Goal: Transaction & Acquisition: Download file/media

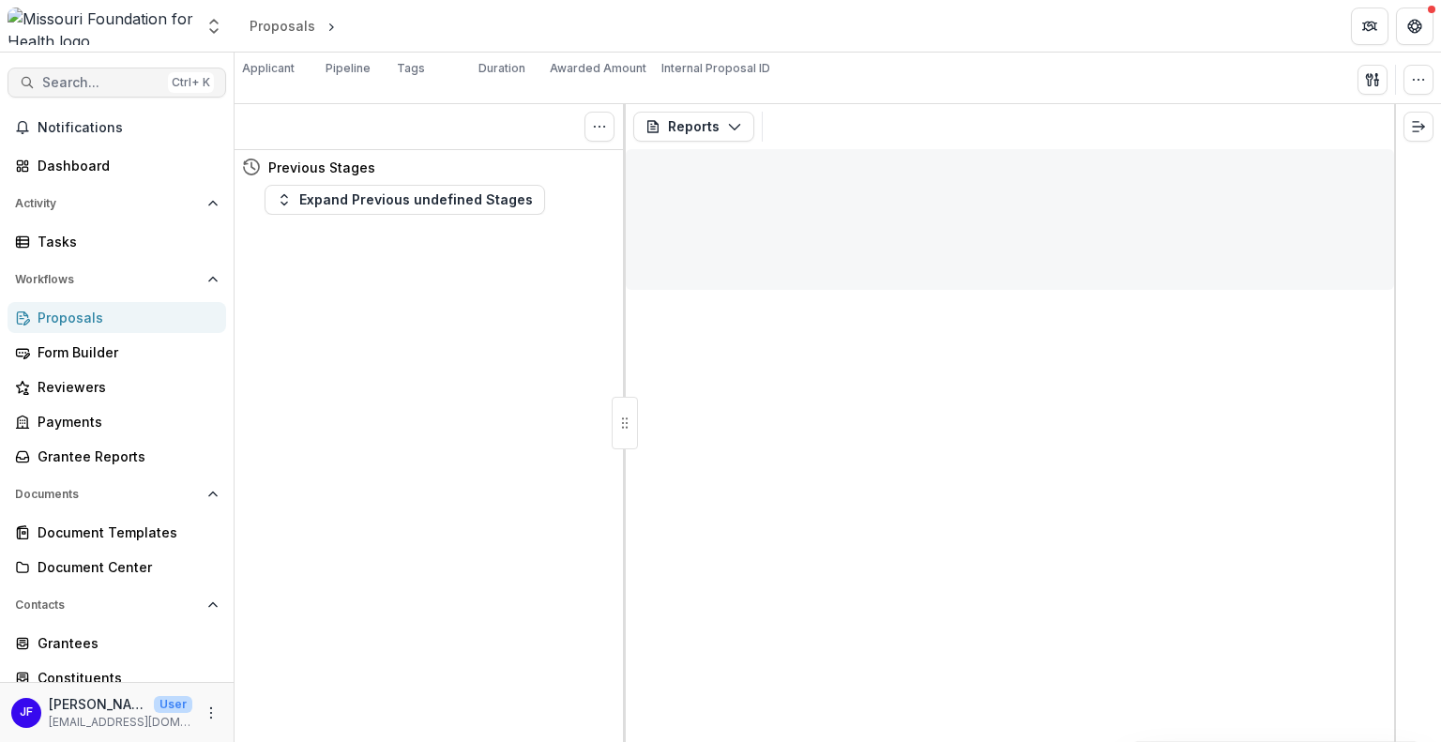
click at [85, 81] on span "Search..." at bounding box center [101, 83] width 118 height 16
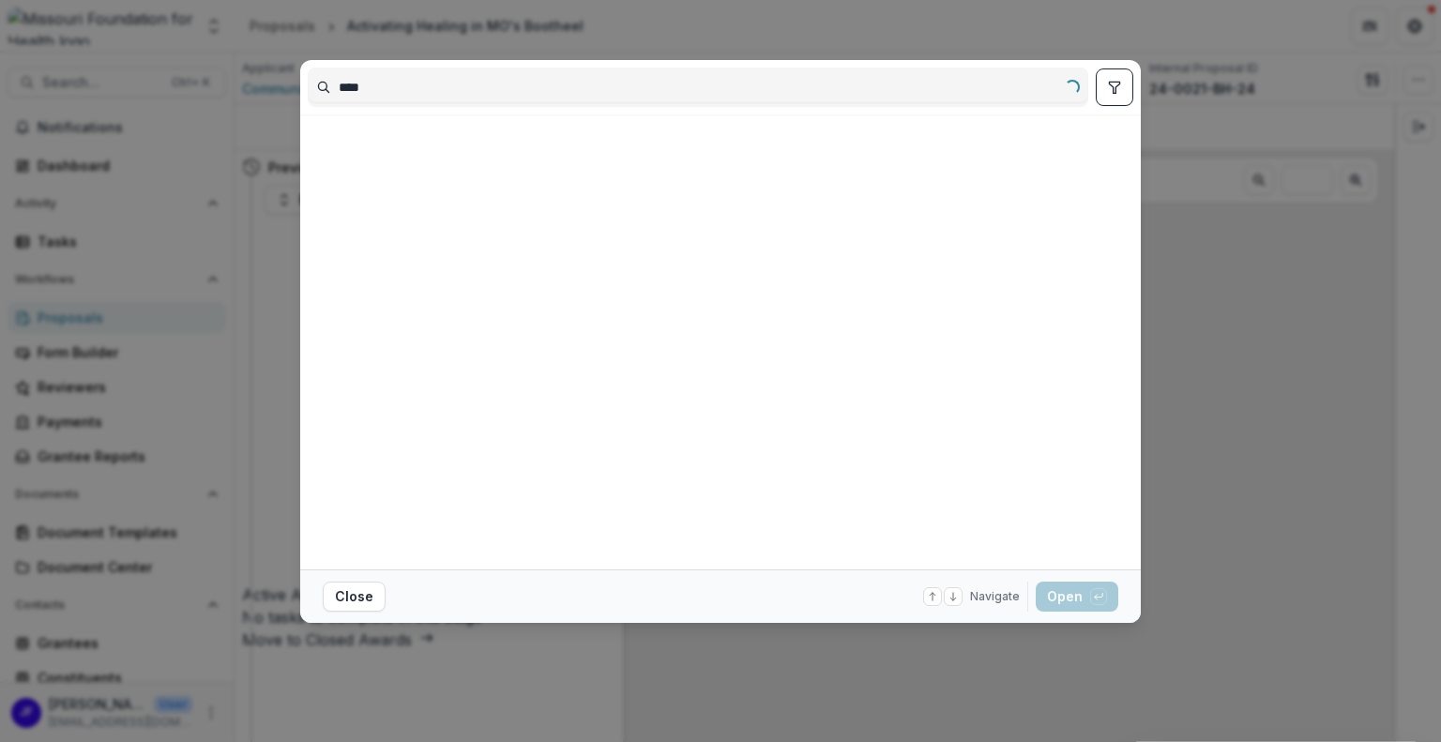
type input "****"
click at [1122, 81] on button "toggle filters" at bounding box center [1115, 87] width 38 height 38
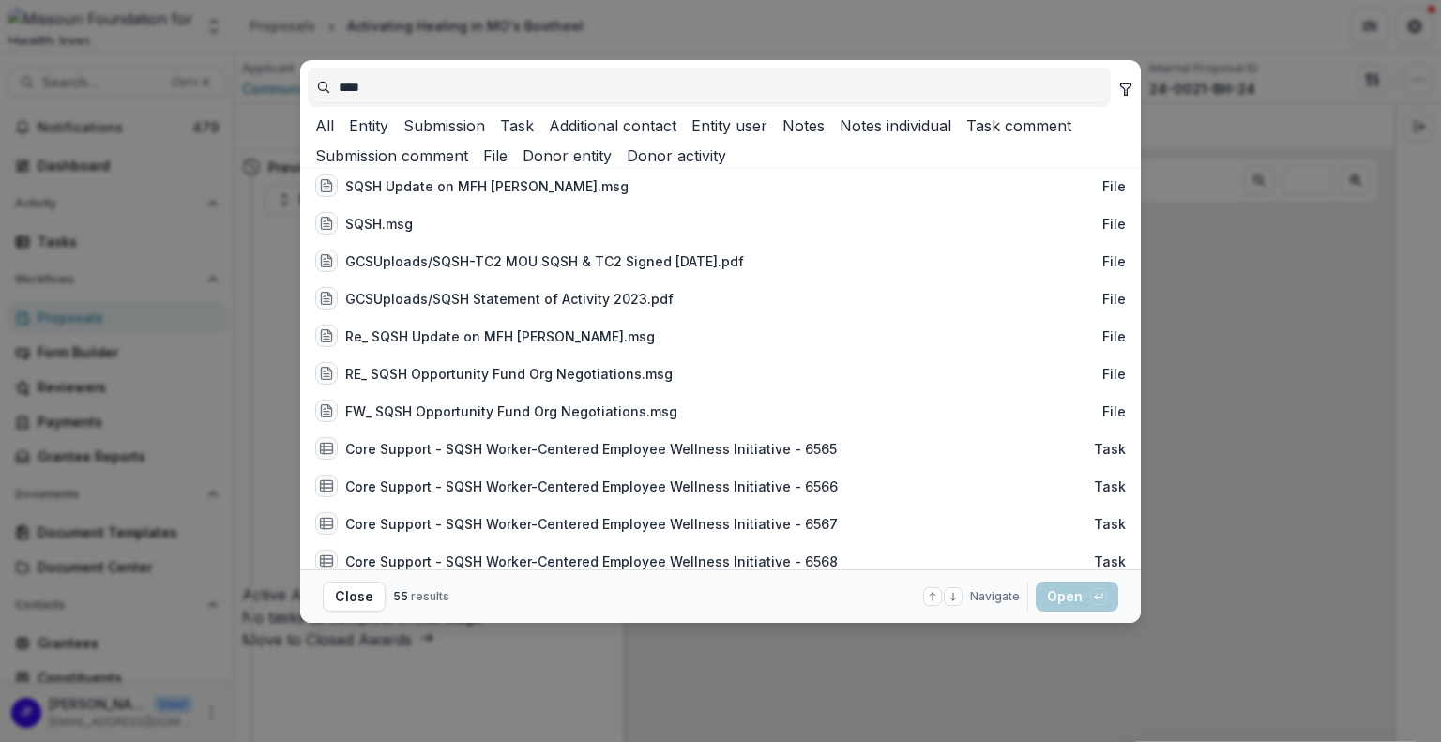
click at [485, 137] on button "Submission" at bounding box center [440, 125] width 89 height 23
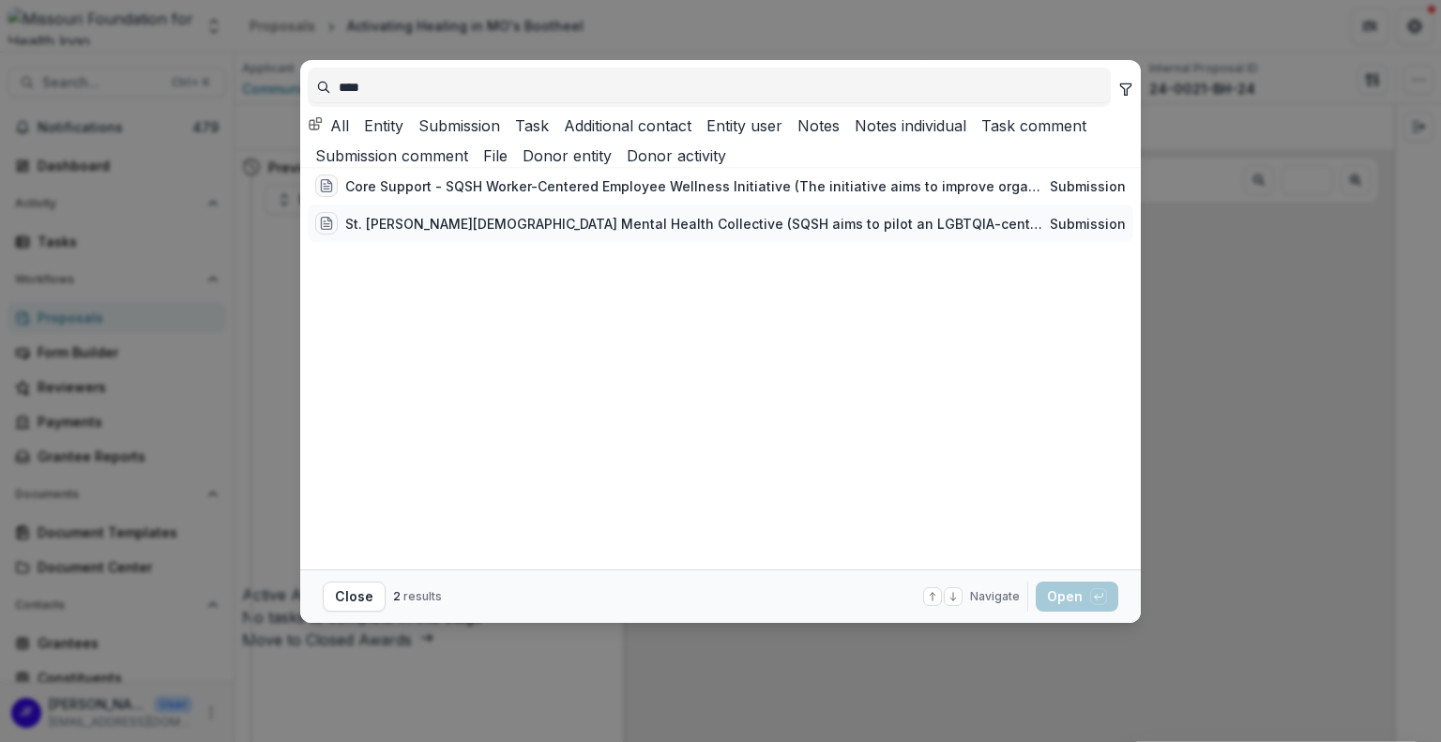
click at [574, 234] on div "St. Louis Queer+ Mental Health Collective (SQSH aims to pilot an LGBTQIA-center…" at bounding box center [693, 224] width 697 height 20
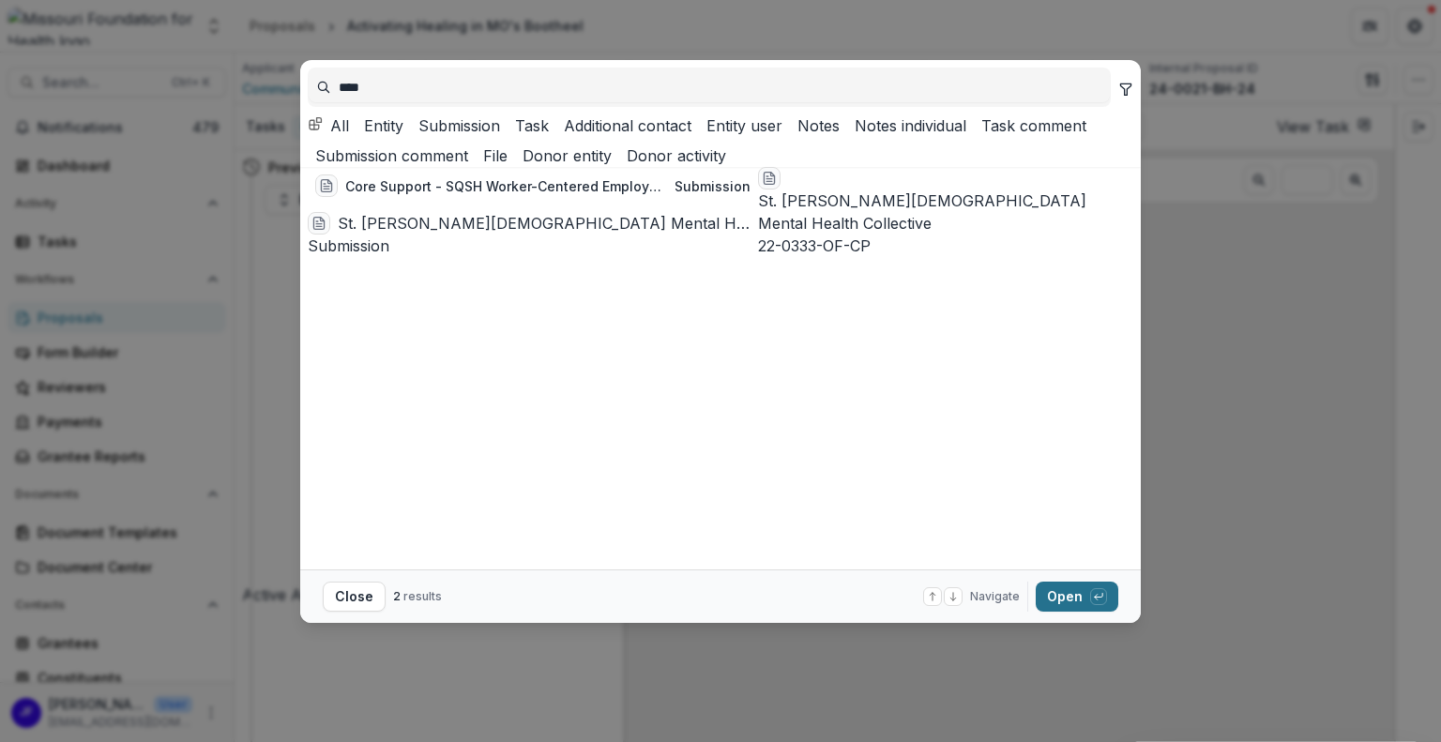
click at [1048, 591] on button "Open with enter key" at bounding box center [1077, 597] width 83 height 30
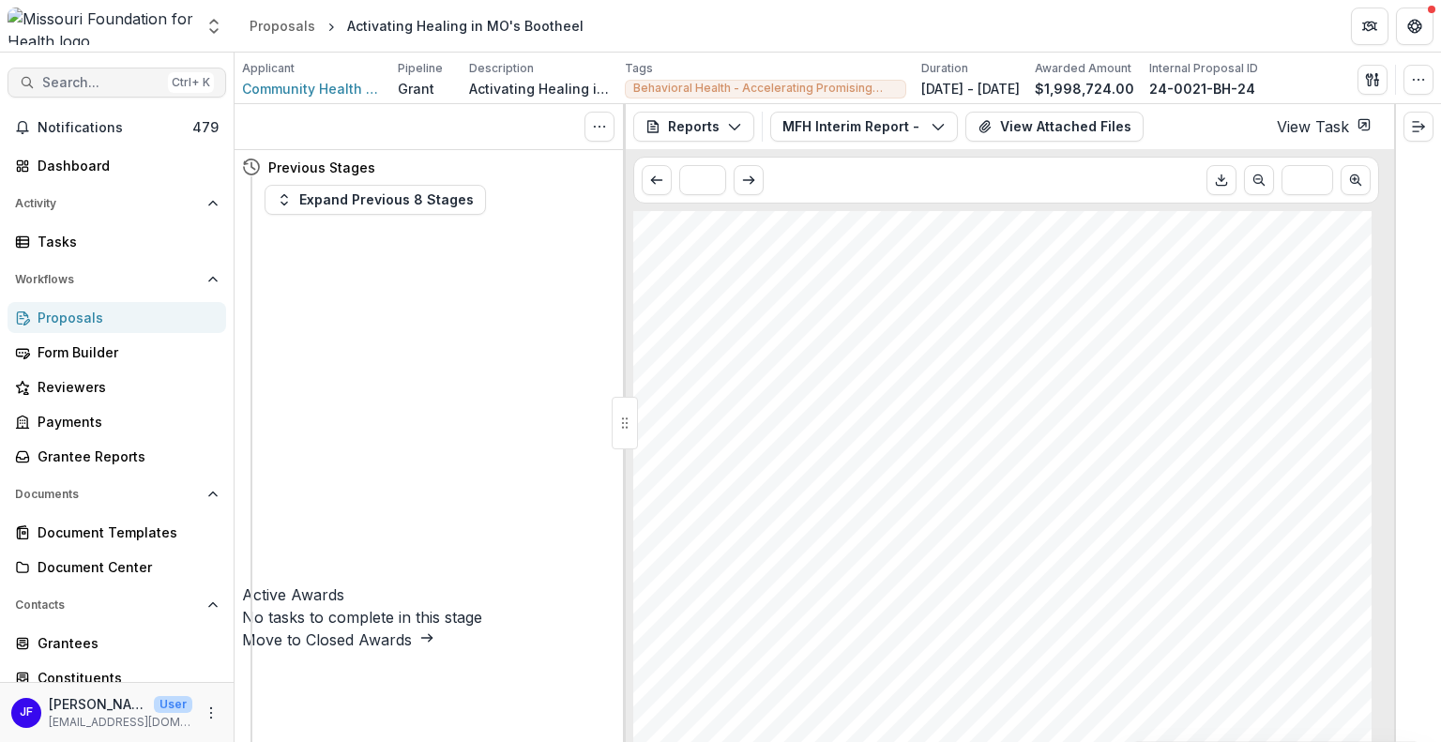
click at [65, 84] on span "Search..." at bounding box center [101, 83] width 118 height 16
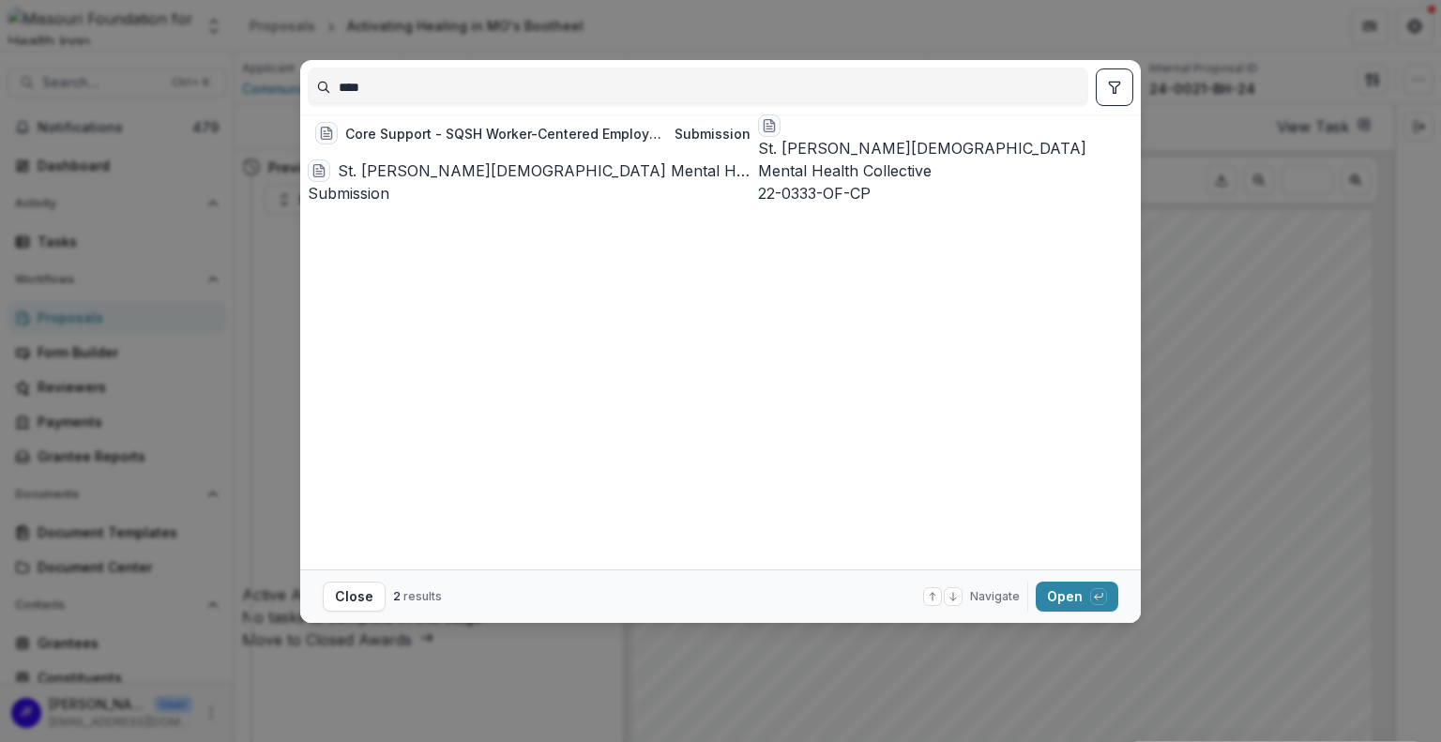
click at [1105, 87] on button "toggle filters" at bounding box center [1115, 87] width 38 height 38
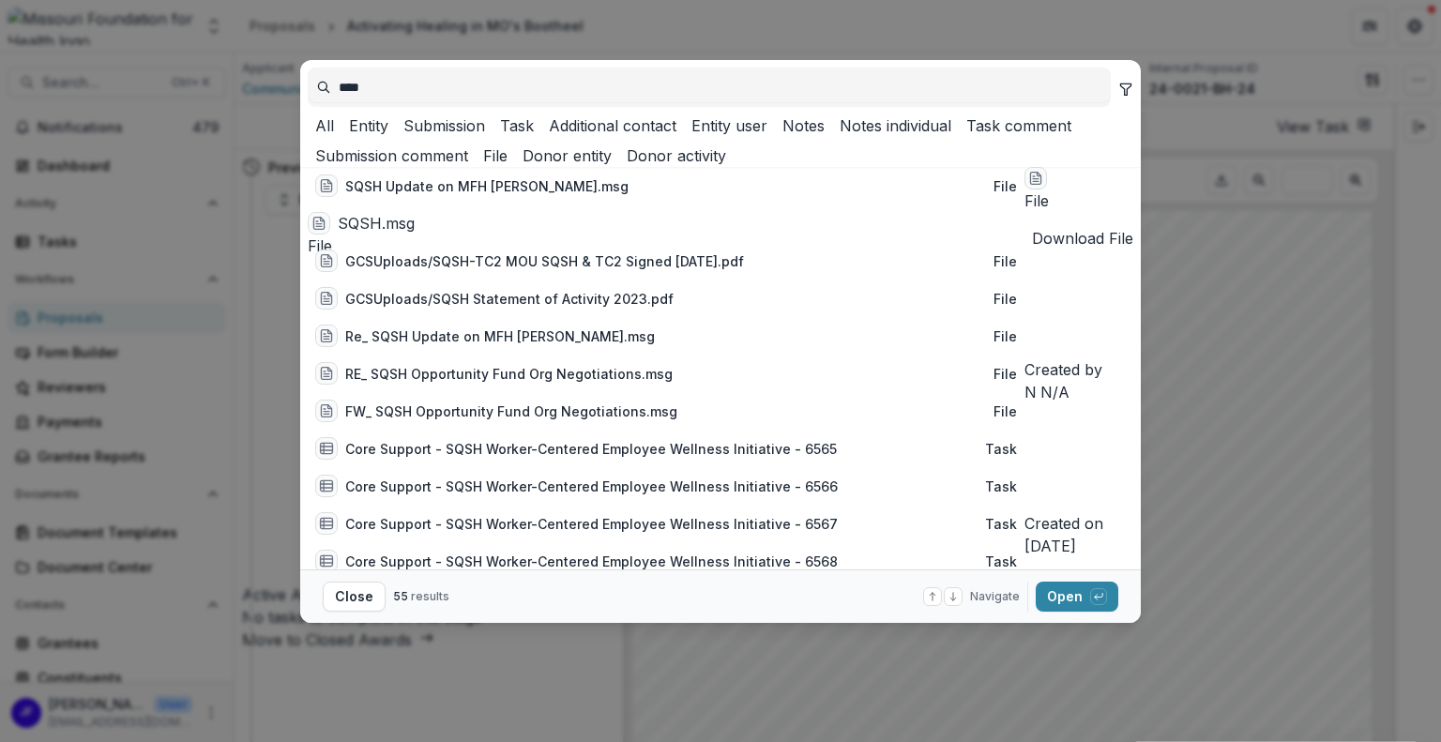
click at [388, 134] on button "Entity" at bounding box center [364, 125] width 47 height 23
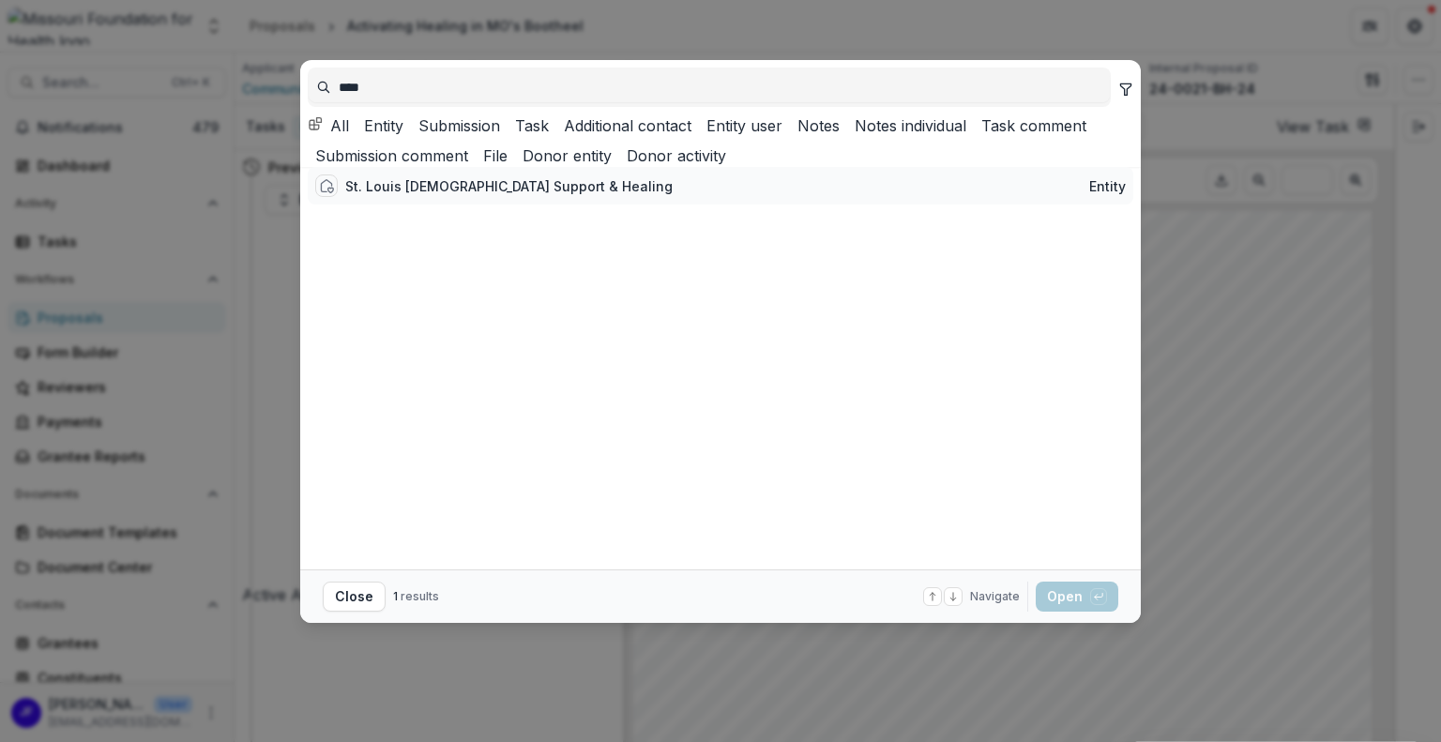
click at [454, 196] on div "St. Louis Queer Support & Healing" at bounding box center [508, 186] width 327 height 20
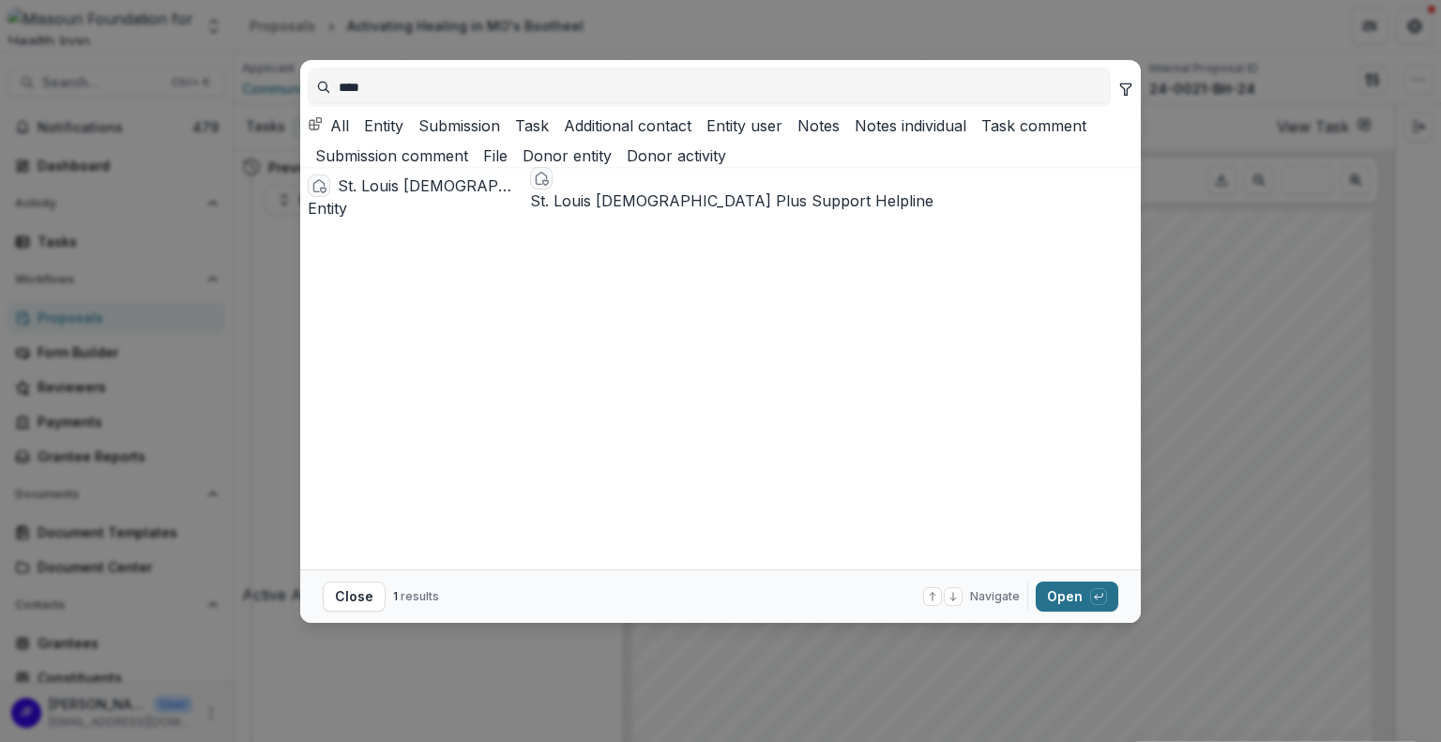
click at [1053, 596] on button "Open with enter key" at bounding box center [1077, 597] width 83 height 30
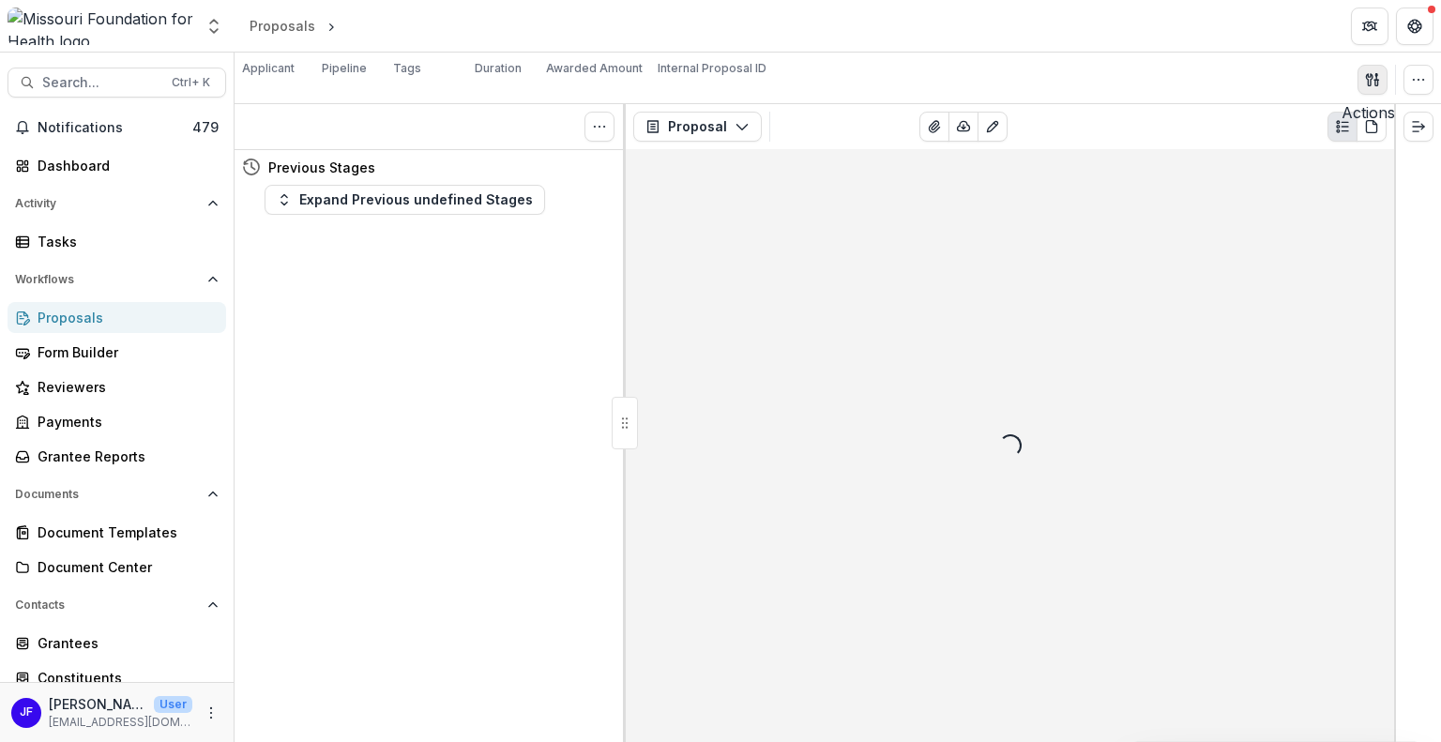
click at [1378, 77] on icon "button" at bounding box center [1372, 79] width 15 height 15
click at [1245, 121] on button "Proposal Files" at bounding box center [1282, 121] width 201 height 31
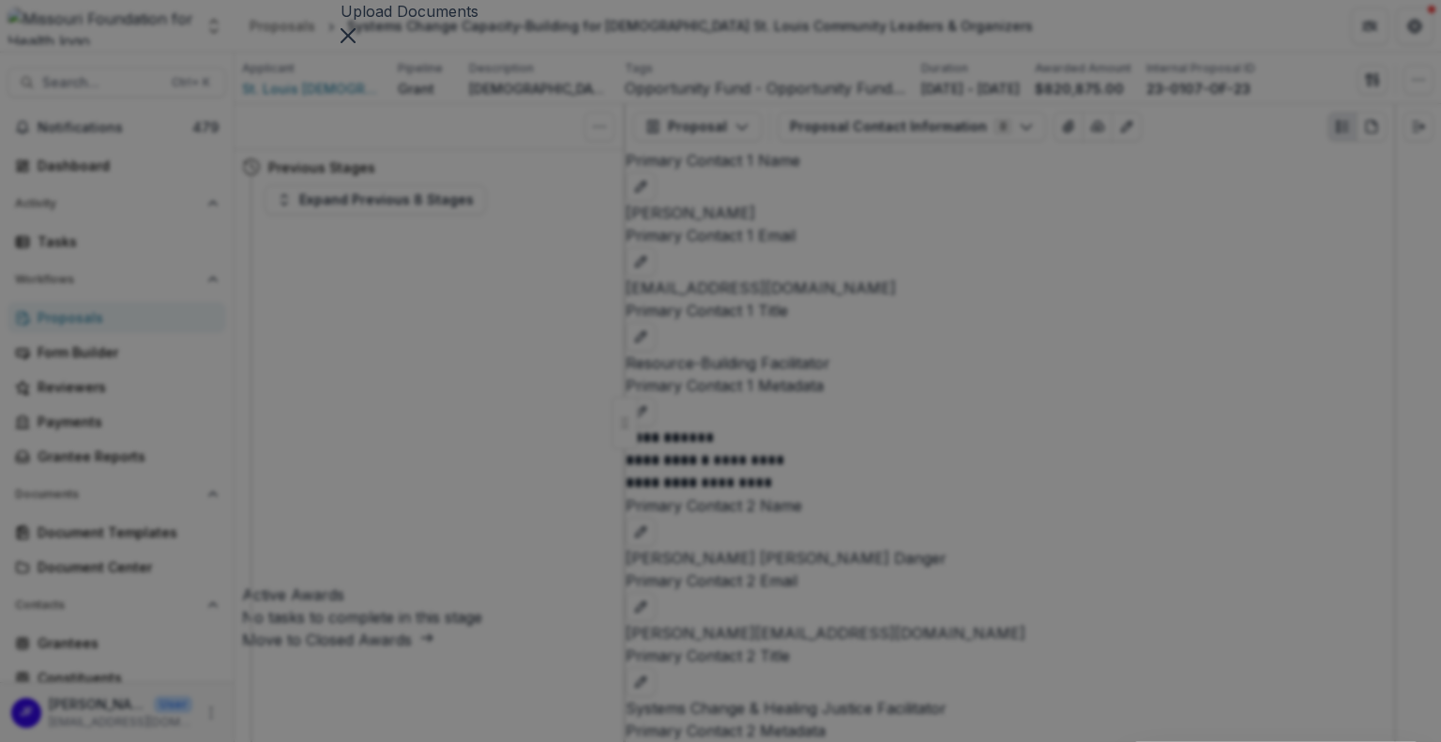
click at [403, 175] on span at bounding box center [720, 425] width 761 height 761
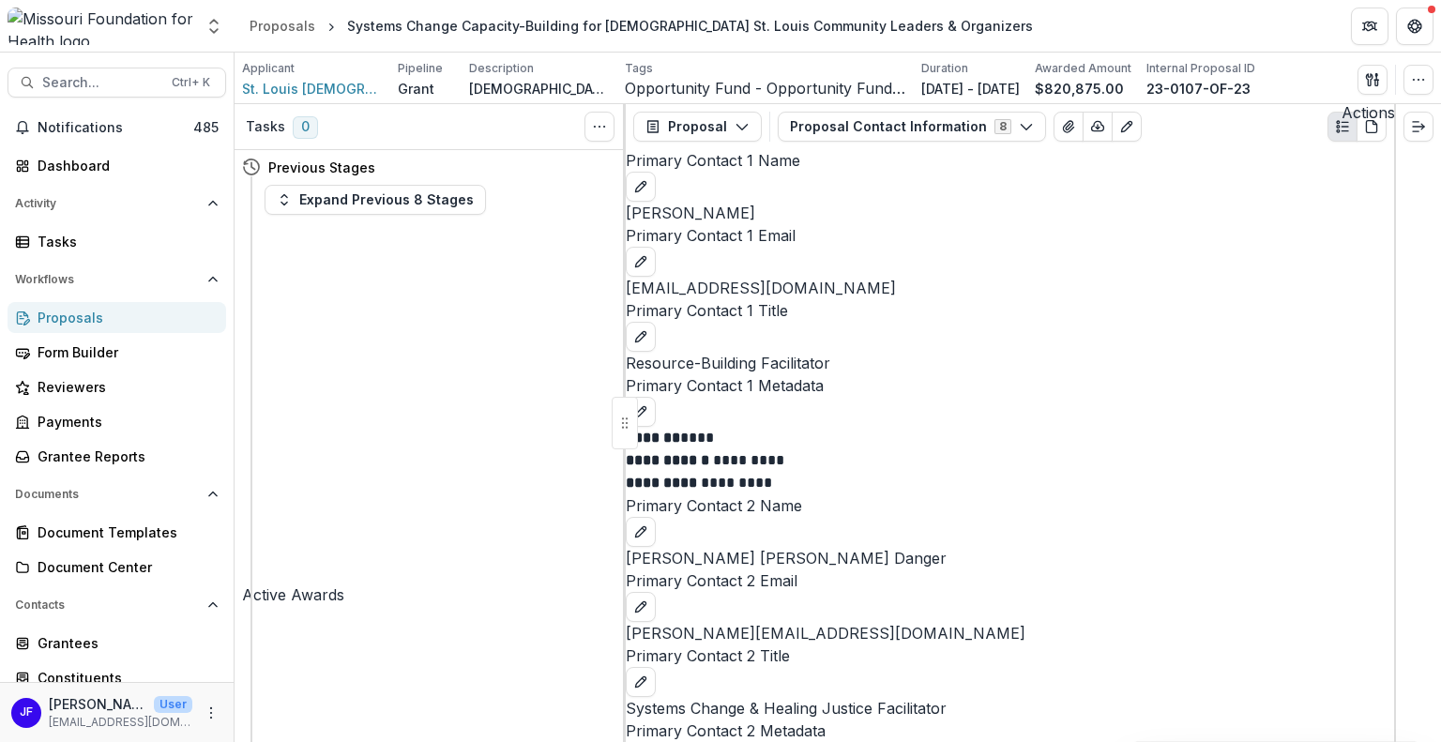
scroll to position [0, 0]
